Goal: Task Accomplishment & Management: Use online tool/utility

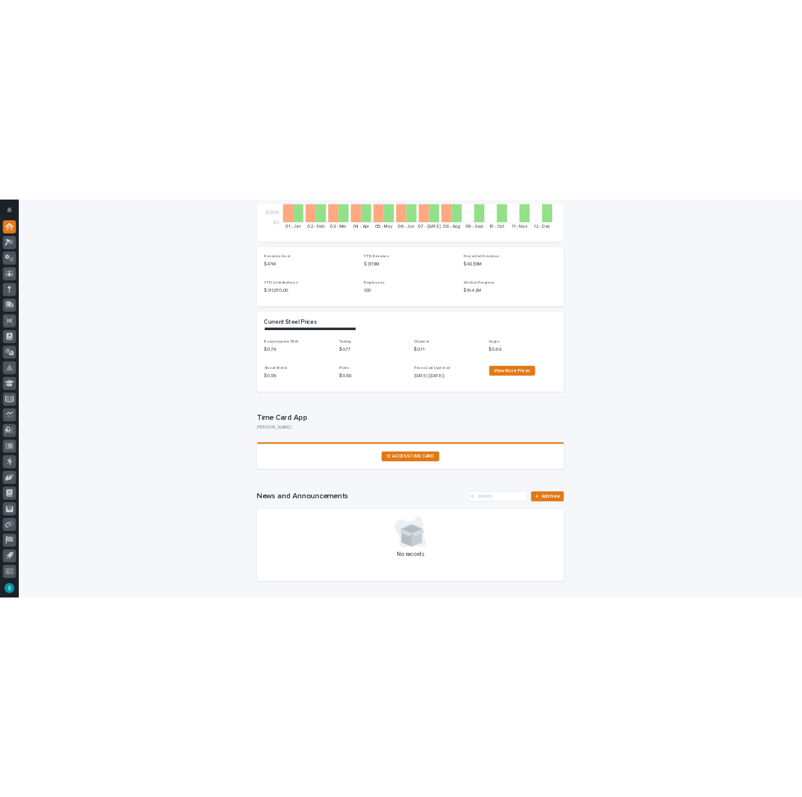
scroll to position [314, 0]
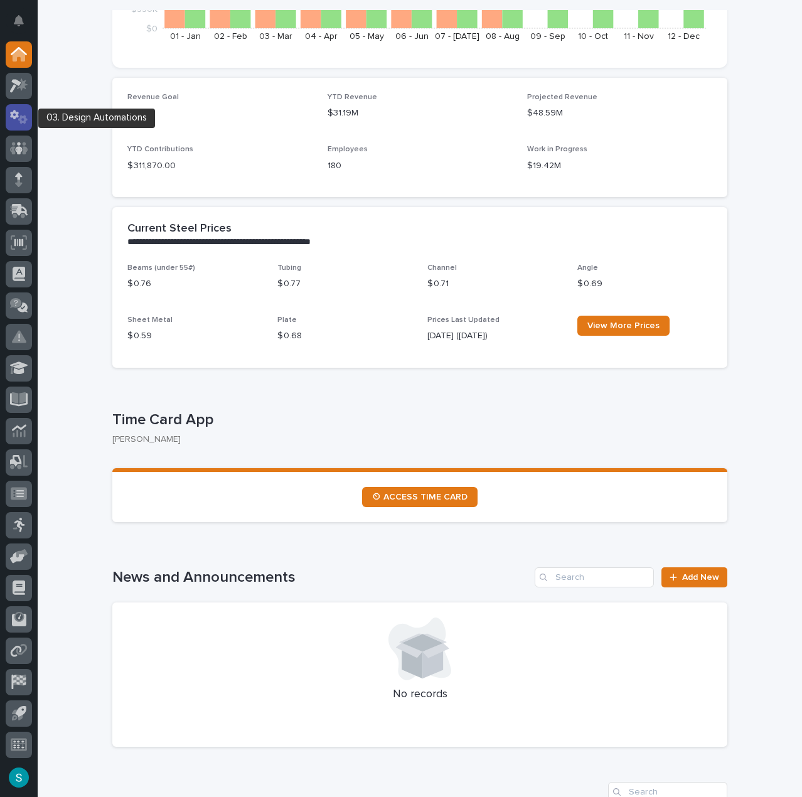
click at [19, 114] on icon at bounding box center [19, 117] width 18 height 14
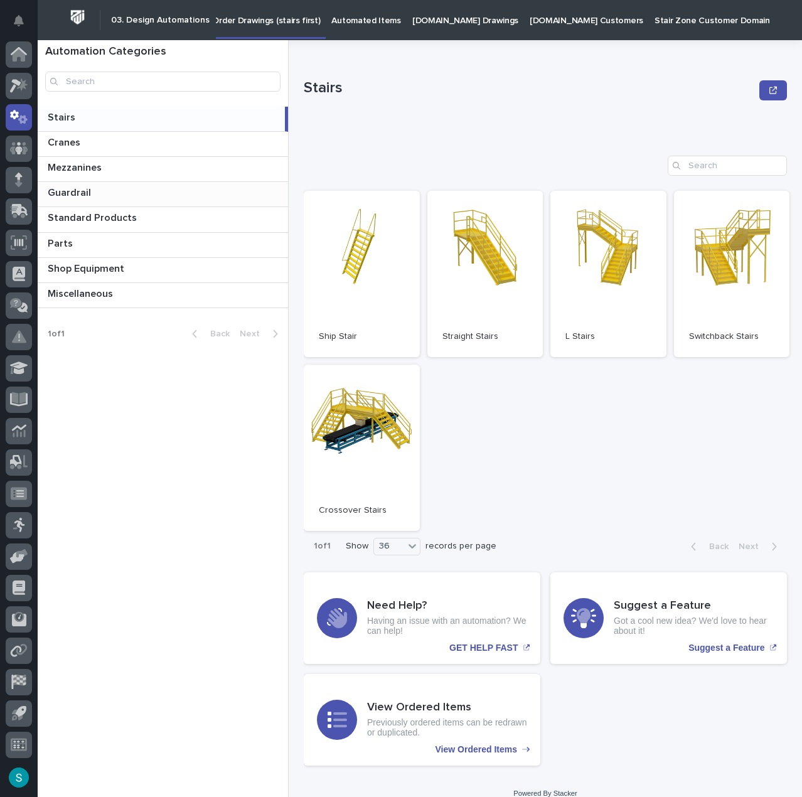
click at [92, 195] on p at bounding box center [165, 193] width 235 height 12
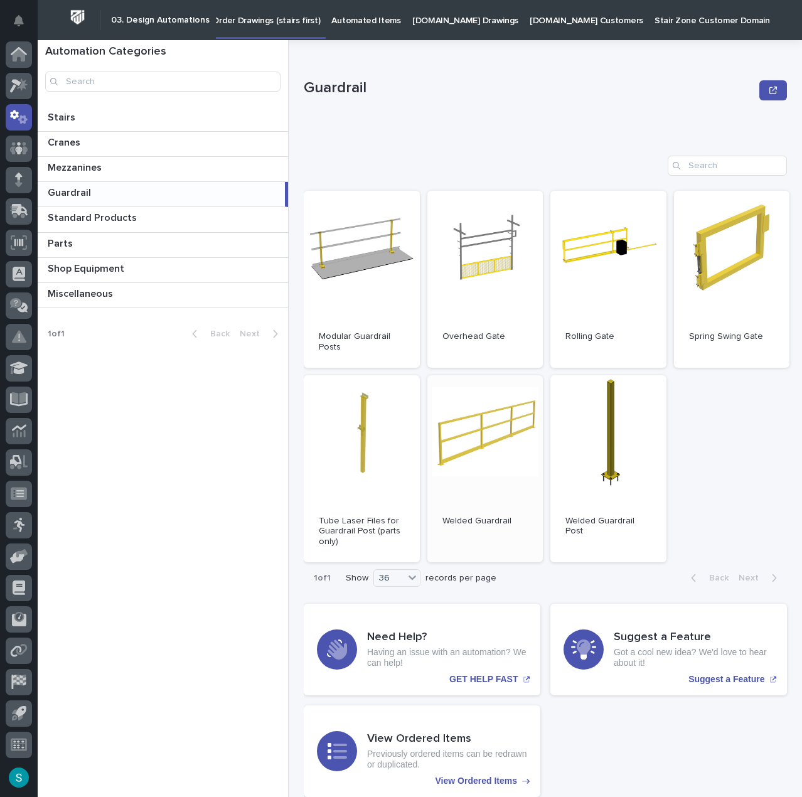
click at [493, 379] on link "Open" at bounding box center [485, 468] width 116 height 187
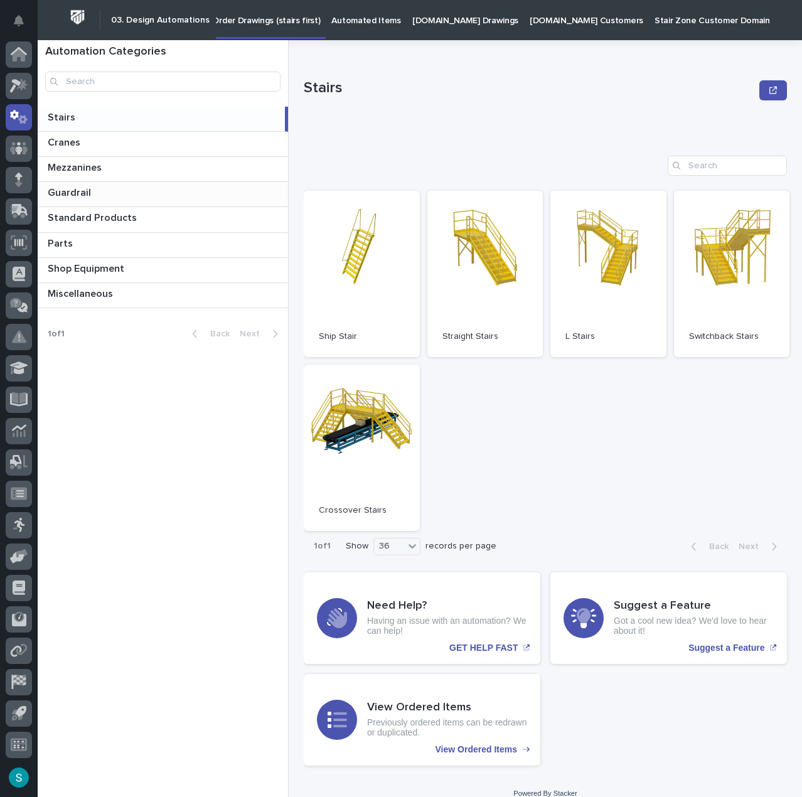
click at [85, 194] on p "Guardrail" at bounding box center [71, 191] width 46 height 14
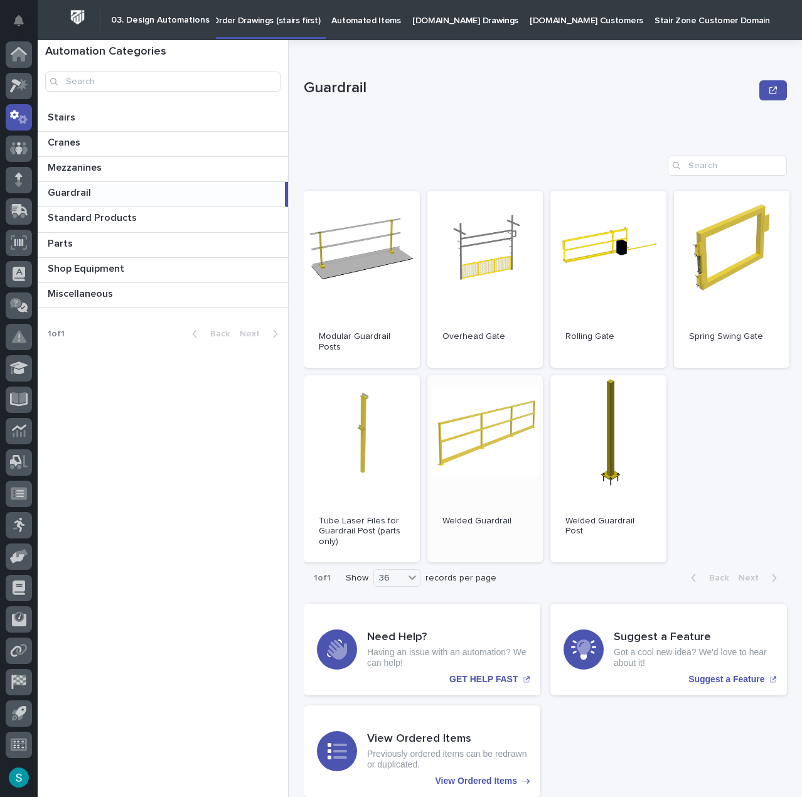
click at [451, 406] on link "Open" at bounding box center [485, 468] width 116 height 187
click at [383, 21] on p "Automated Items" at bounding box center [365, 13] width 69 height 26
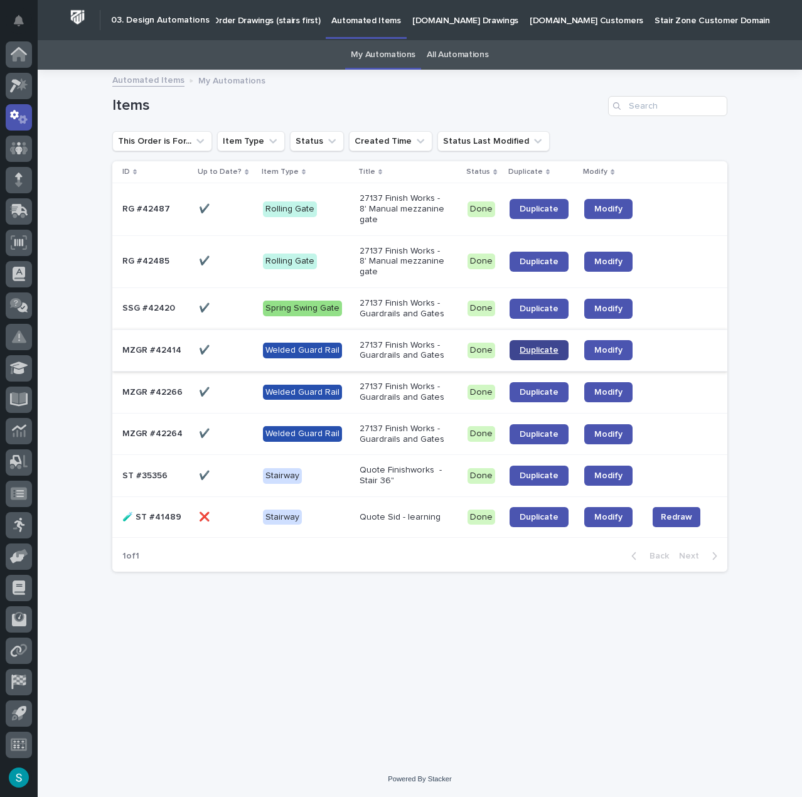
click at [548, 350] on span "Duplicate" at bounding box center [538, 350] width 39 height 9
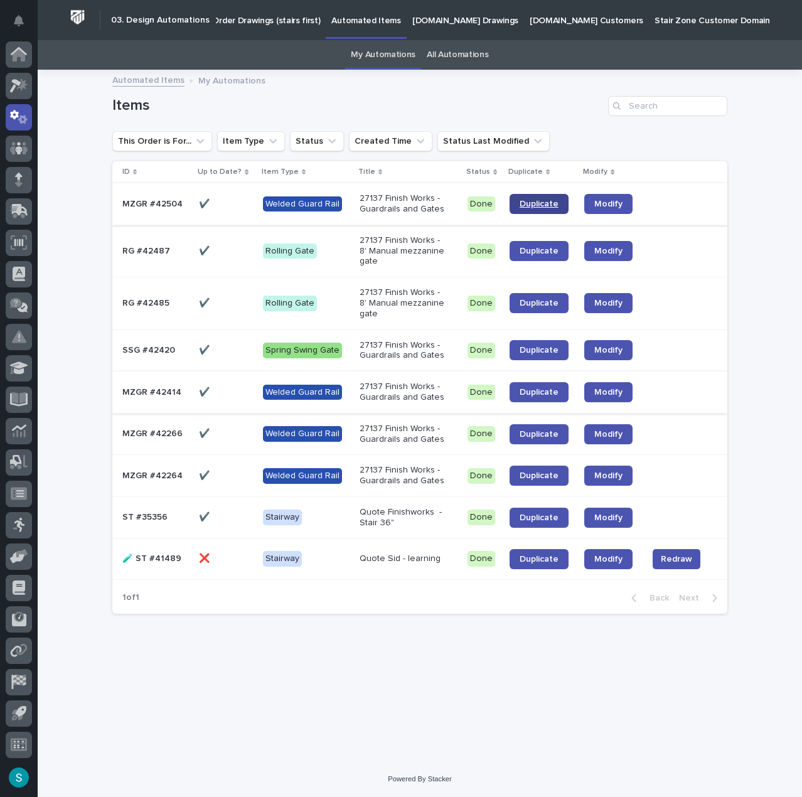
click at [538, 203] on span "Duplicate" at bounding box center [538, 203] width 39 height 9
click at [558, 391] on link "Duplicate" at bounding box center [538, 392] width 59 height 20
click at [527, 202] on span "Duplicate" at bounding box center [538, 203] width 39 height 9
click at [241, 21] on p "Order Drawings (stairs first)" at bounding box center [266, 13] width 108 height 26
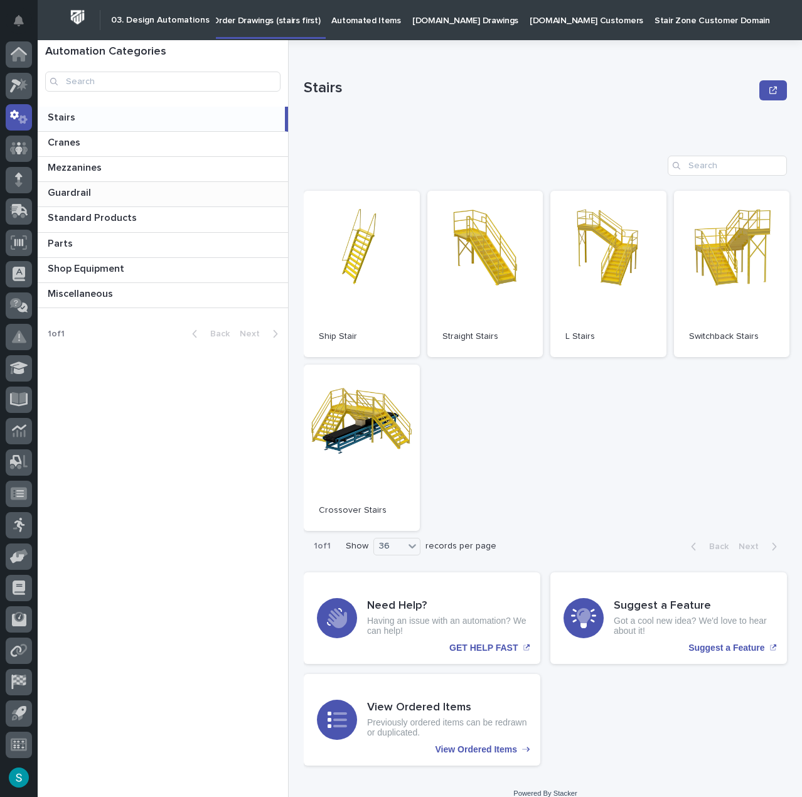
click at [73, 198] on p "Guardrail" at bounding box center [71, 191] width 46 height 14
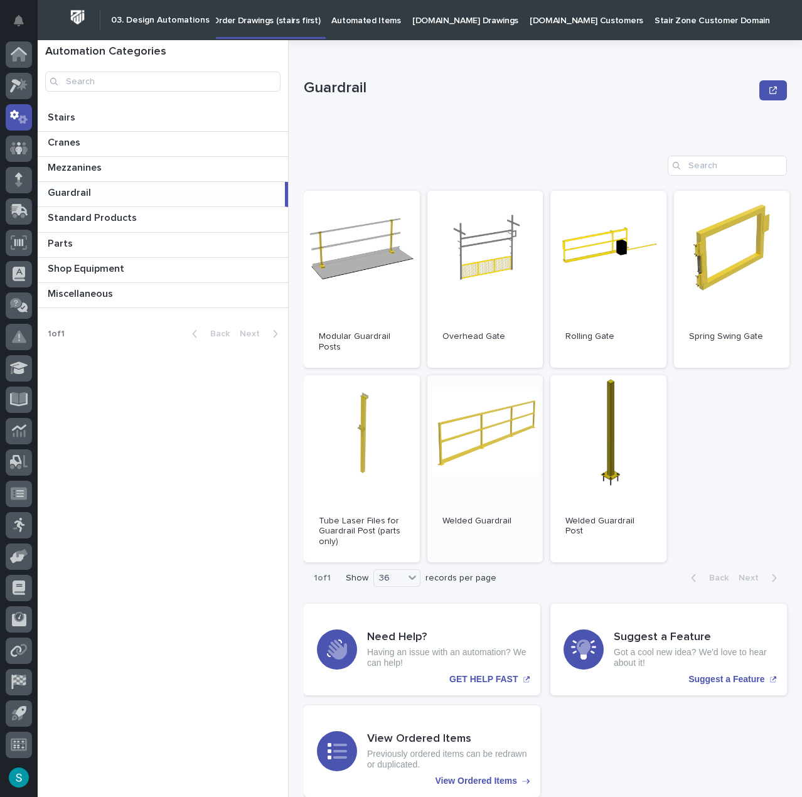
click at [487, 432] on link "Open" at bounding box center [485, 468] width 116 height 187
click at [448, 433] on link "Open" at bounding box center [485, 468] width 116 height 187
click at [475, 424] on link "Open" at bounding box center [485, 468] width 116 height 187
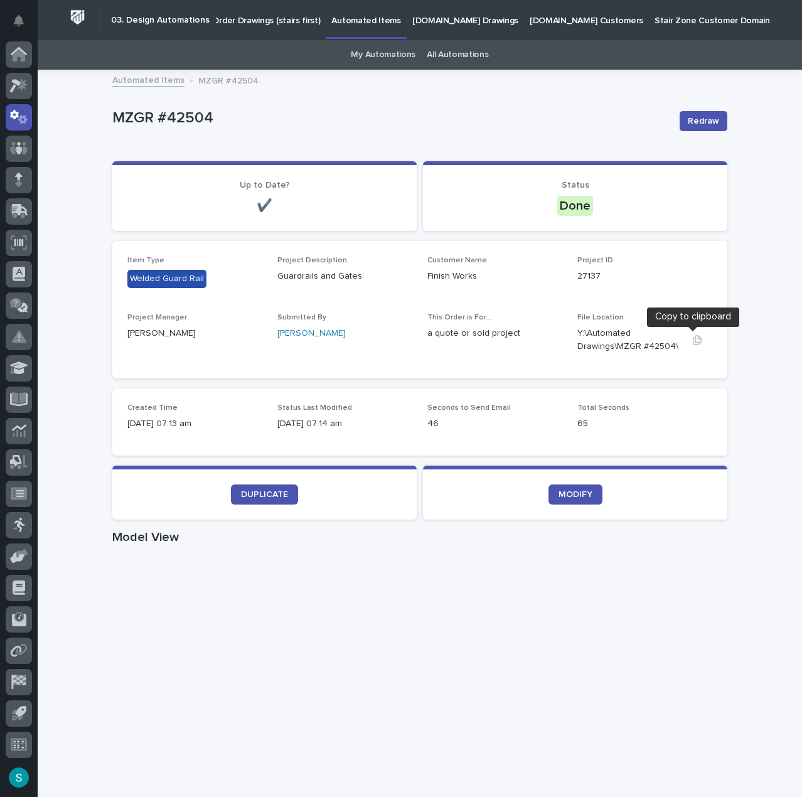
drag, startPoint x: 688, startPoint y: 338, endPoint x: 698, endPoint y: 334, distance: 10.1
click at [693, 338] on icon "button" at bounding box center [697, 339] width 9 height 9
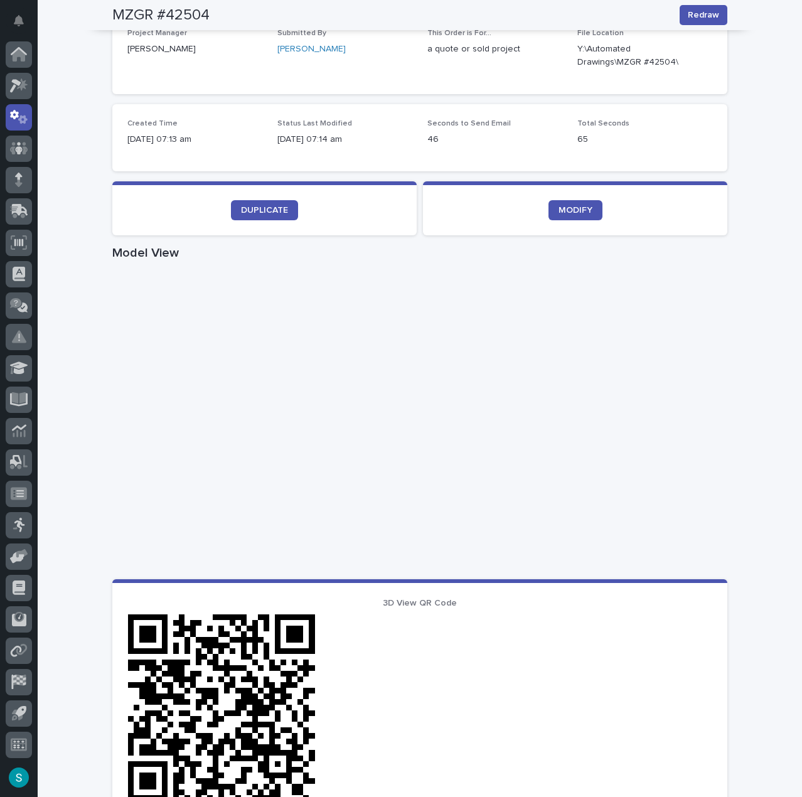
scroll to position [314, 0]
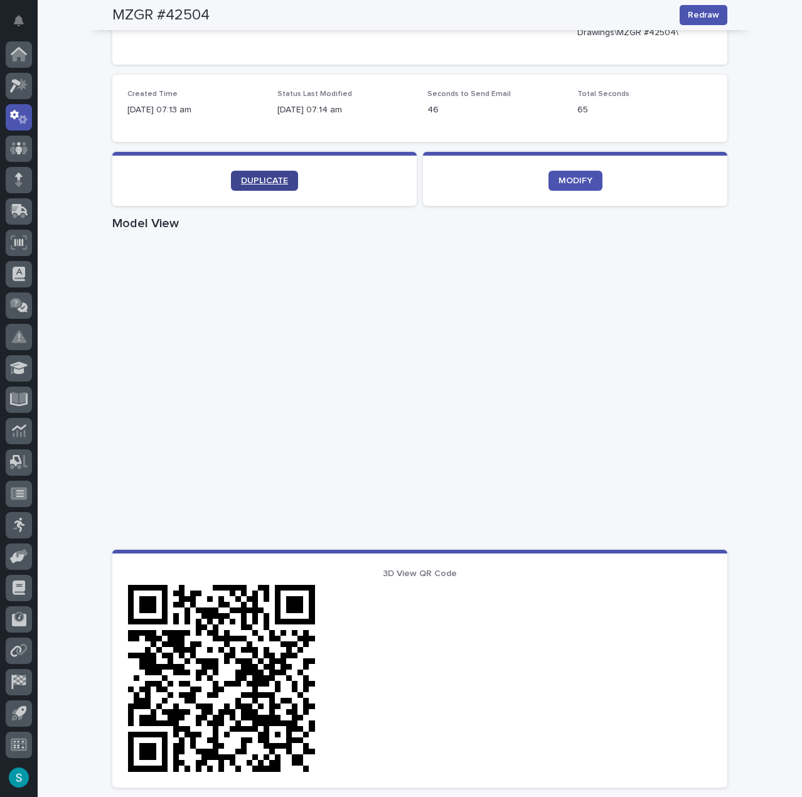
click at [251, 180] on span "DUPLICATE" at bounding box center [264, 180] width 47 height 9
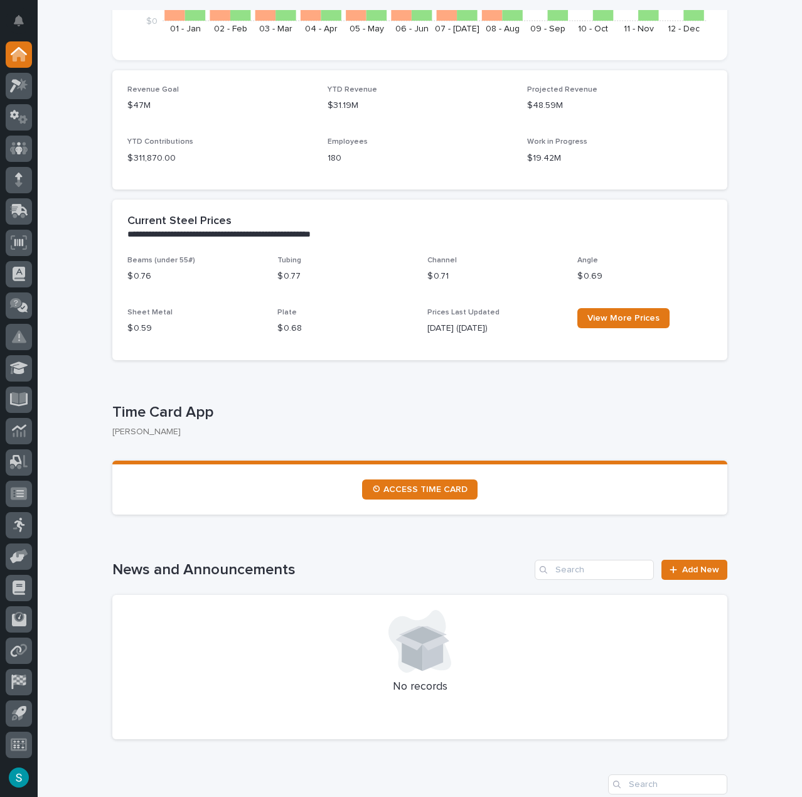
scroll to position [314, 0]
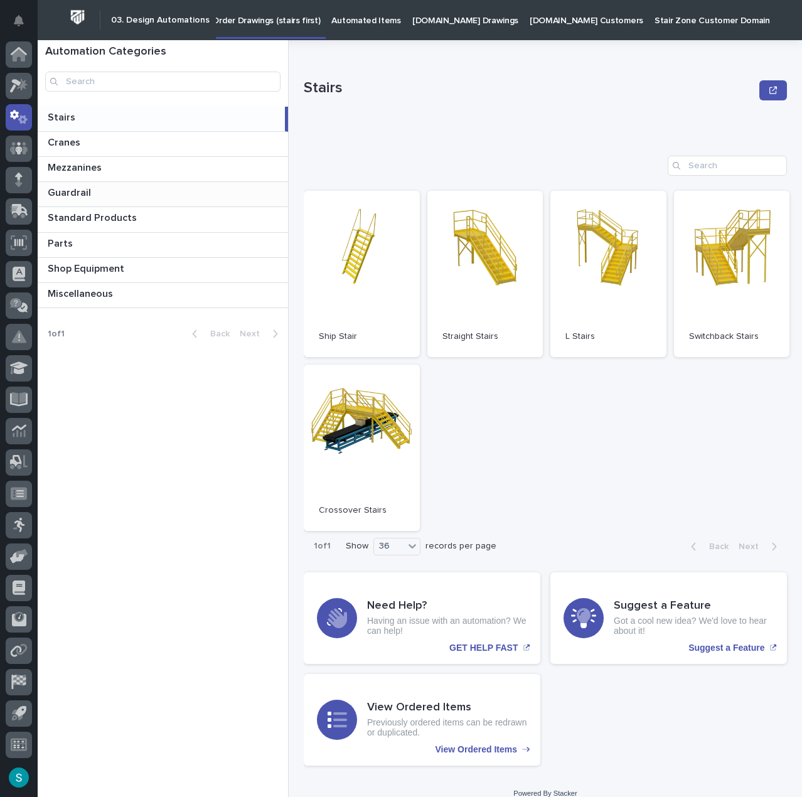
click at [83, 195] on p "Guardrail" at bounding box center [71, 191] width 46 height 14
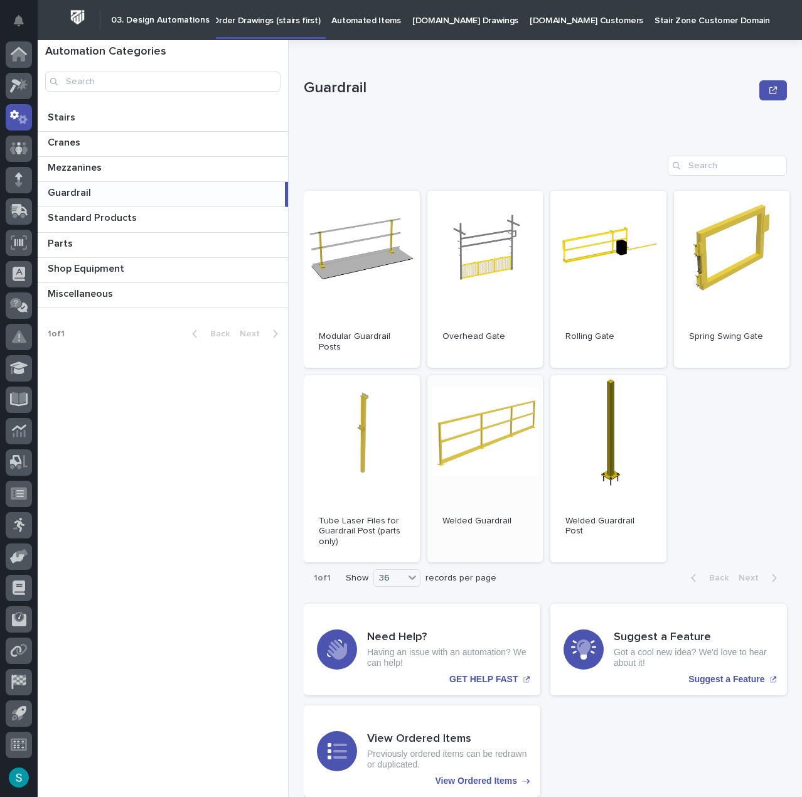
click at [474, 425] on link "Open" at bounding box center [485, 468] width 116 height 187
click at [457, 420] on link "Open" at bounding box center [485, 468] width 116 height 187
click at [507, 411] on link "Open" at bounding box center [485, 468] width 116 height 187
click at [614, 250] on link "Open" at bounding box center [608, 279] width 116 height 177
click at [474, 419] on link "Open" at bounding box center [485, 468] width 116 height 187
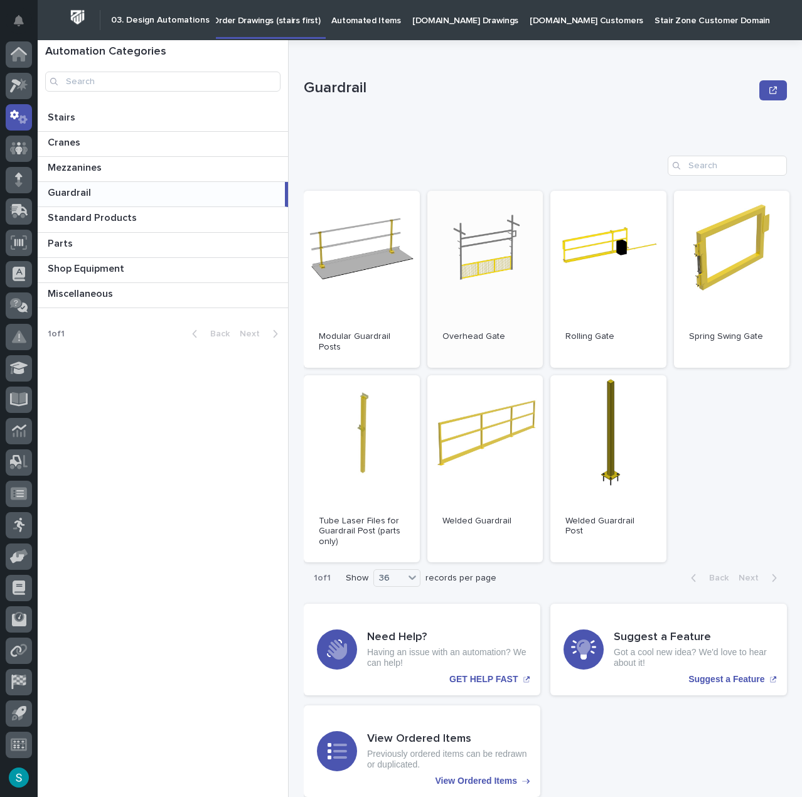
drag, startPoint x: 388, startPoint y: 61, endPoint x: 470, endPoint y: 191, distance: 154.5
click at [389, 61] on div "Guardrail Guardrail Sorry, there was an error saving your record. Please try ag…" at bounding box center [545, 423] width 483 height 767
click at [463, 463] on link "Open" at bounding box center [485, 468] width 116 height 187
click at [491, 430] on link "Open" at bounding box center [485, 468] width 116 height 187
click at [364, 12] on p "Automated Items" at bounding box center [365, 13] width 69 height 26
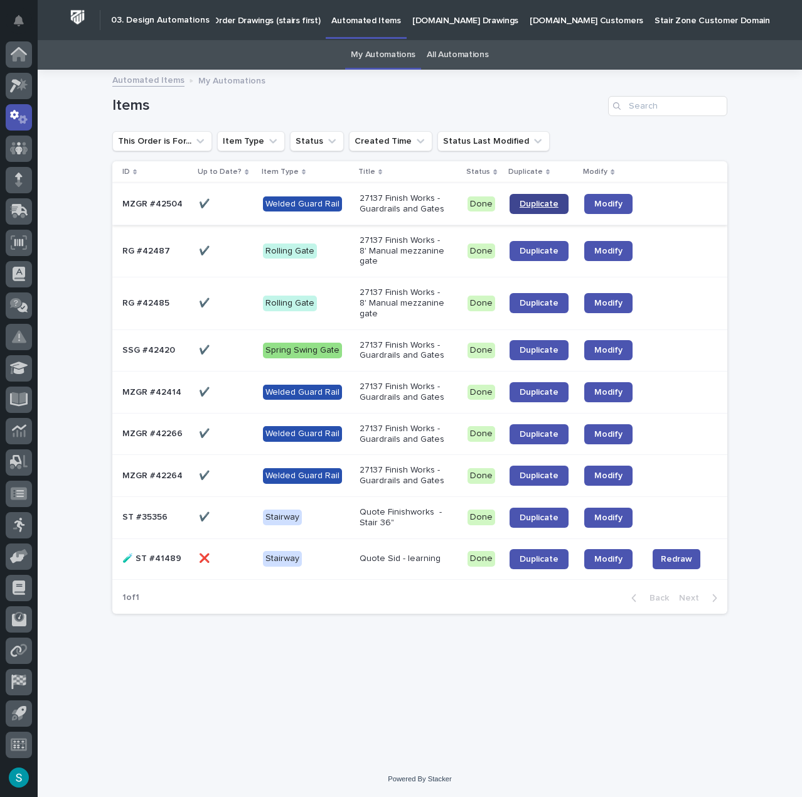
click at [534, 199] on span "Duplicate" at bounding box center [538, 203] width 39 height 9
click at [438, 52] on link "All Automations" at bounding box center [457, 54] width 61 height 29
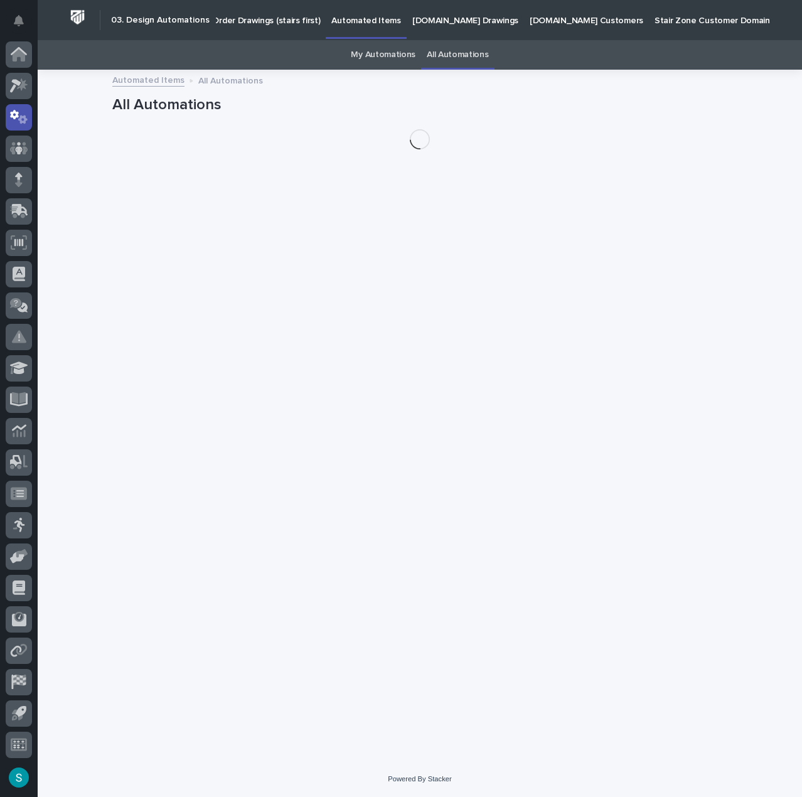
click at [287, 17] on p "Order Drawings (stairs first)" at bounding box center [266, 13] width 108 height 26
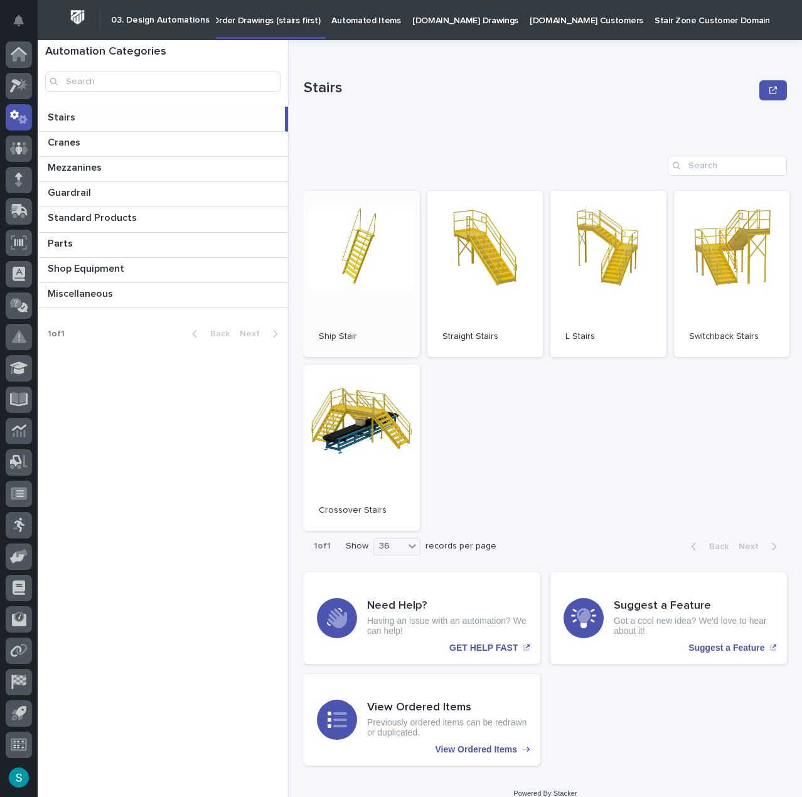
click at [356, 258] on link "Open" at bounding box center [362, 274] width 116 height 166
click at [93, 189] on p at bounding box center [165, 193] width 235 height 12
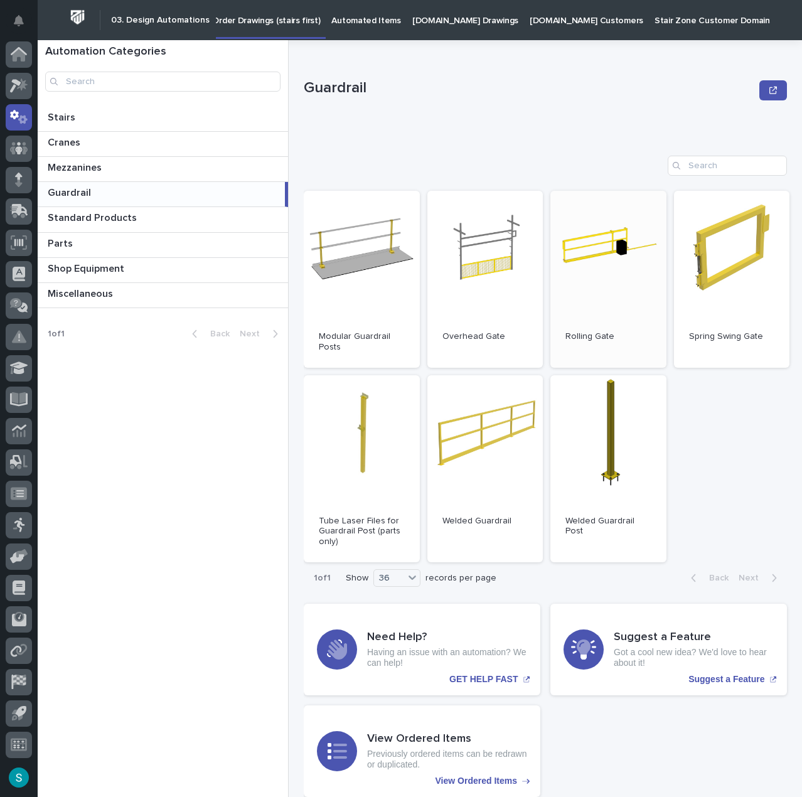
click at [586, 295] on link "Open" at bounding box center [608, 279] width 116 height 177
click at [323, 21] on div "Order Drawings (stairs first)" at bounding box center [265, 13] width 119 height 26
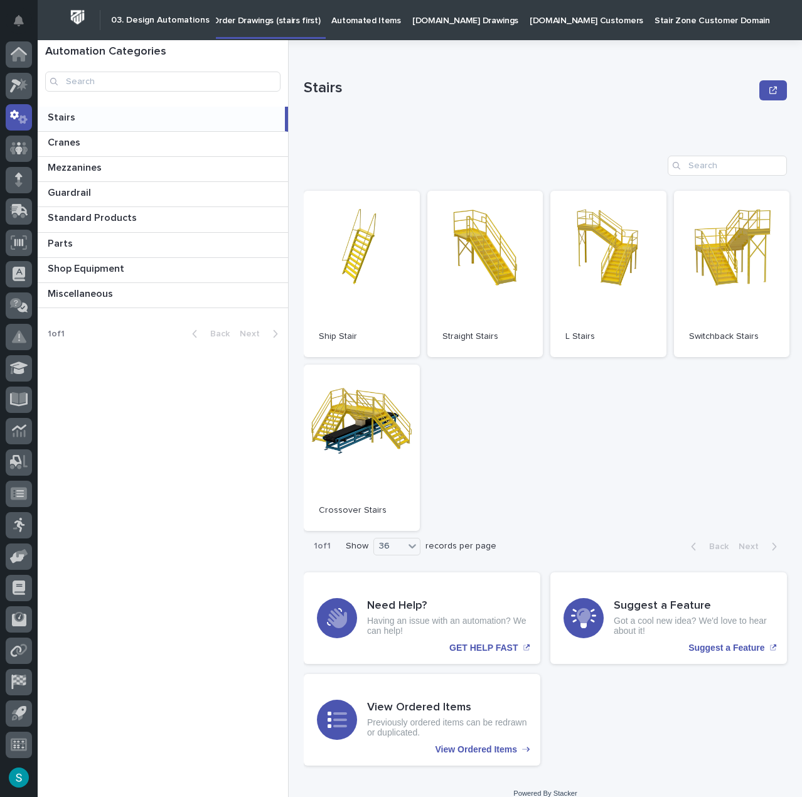
click at [349, 21] on p "Automated Items" at bounding box center [365, 13] width 69 height 26
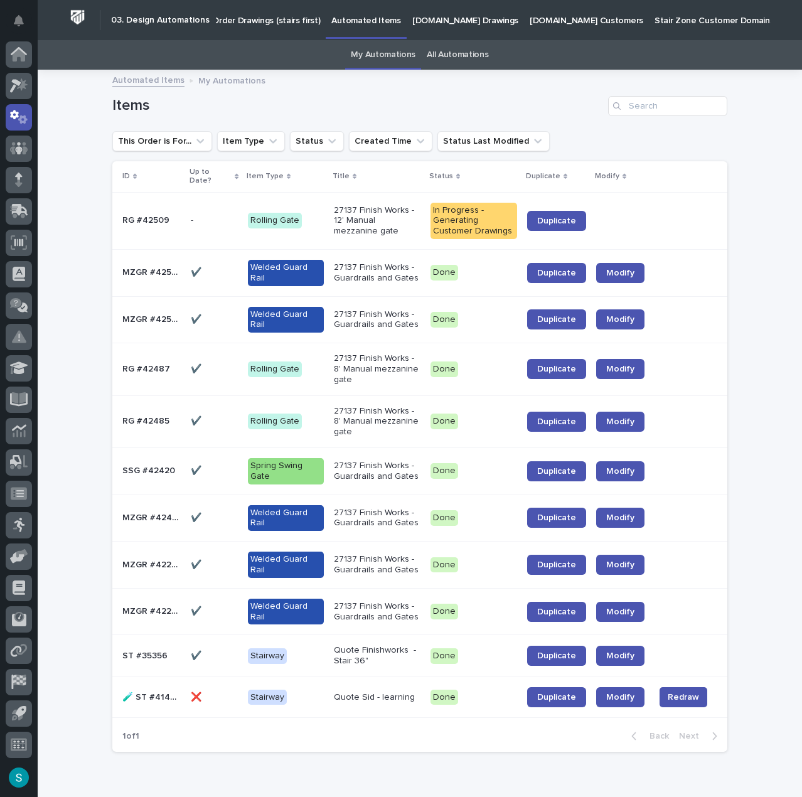
click at [378, 51] on link "My Automations" at bounding box center [383, 54] width 65 height 29
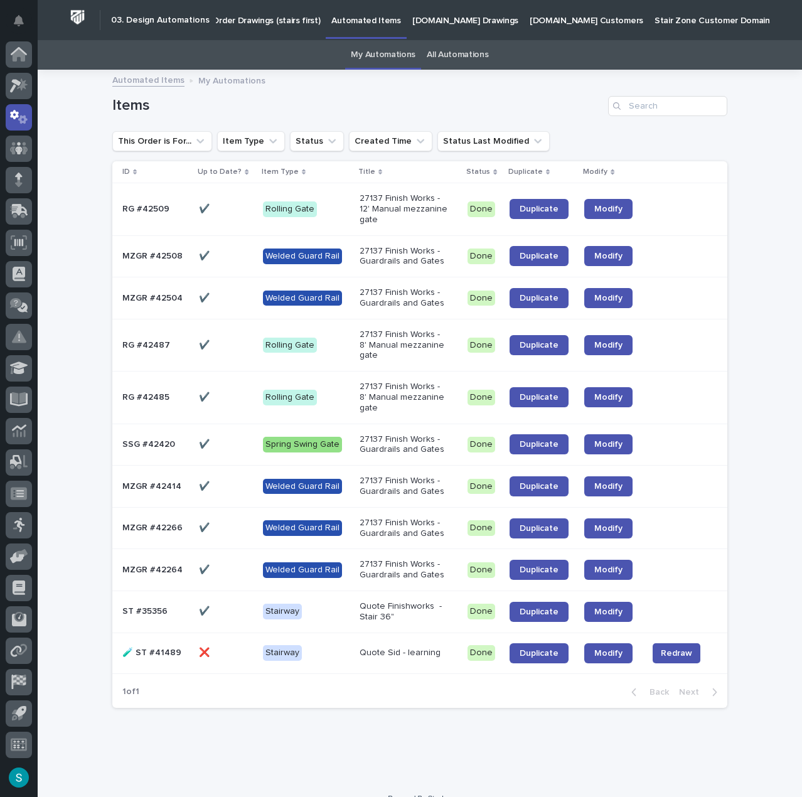
click at [404, 204] on p "27137 Finish Works - 12' Manual mezzanine gate" at bounding box center [404, 208] width 90 height 31
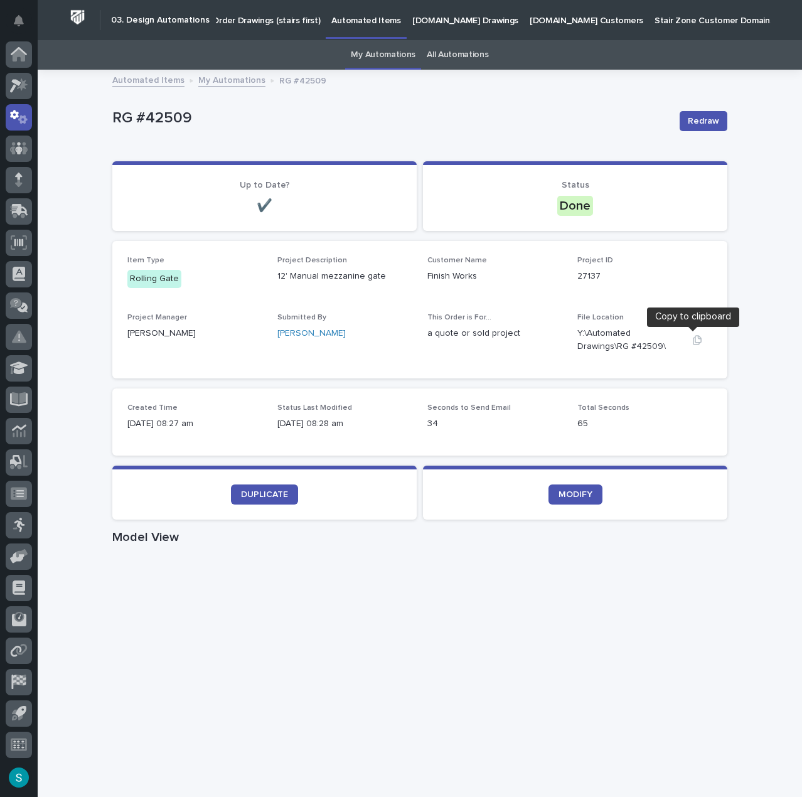
drag, startPoint x: 696, startPoint y: 339, endPoint x: 741, endPoint y: 299, distance: 59.5
click at [696, 337] on icon "button" at bounding box center [697, 340] width 10 height 10
click at [692, 337] on icon "button" at bounding box center [697, 340] width 10 height 10
click at [693, 339] on icon "button" at bounding box center [697, 339] width 9 height 9
click at [561, 487] on link "MODIFY" at bounding box center [575, 494] width 54 height 20
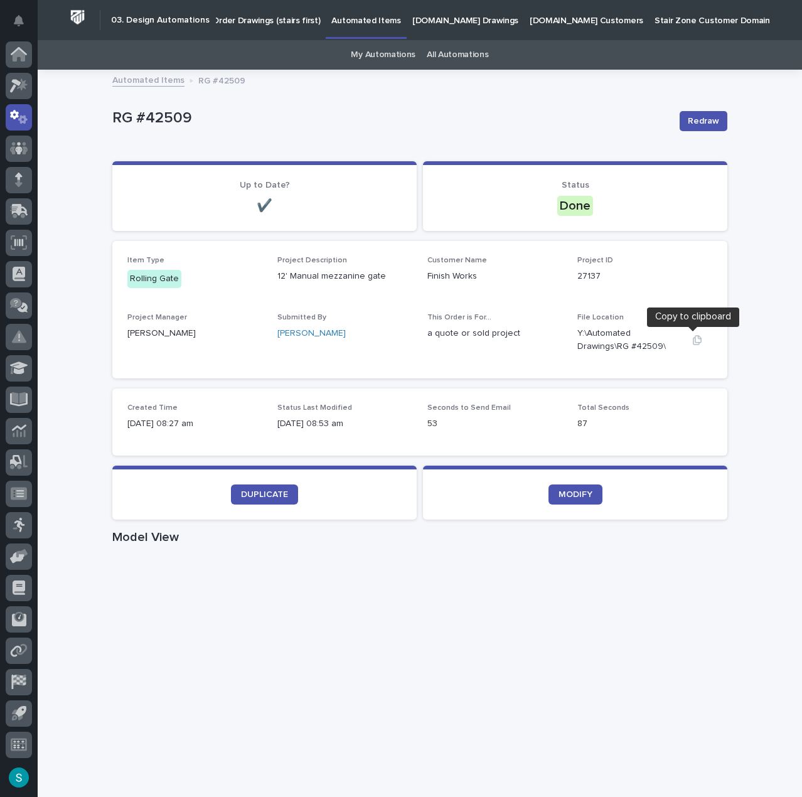
click at [695, 338] on icon "button" at bounding box center [697, 339] width 9 height 9
